Goal: Find contact information: Find contact information

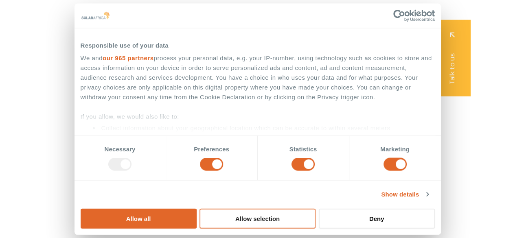
drag, startPoint x: 428, startPoint y: 117, endPoint x: 425, endPoint y: 130, distance: 13.7
click at [197, 209] on button "Allow all" at bounding box center [139, 219] width 116 height 20
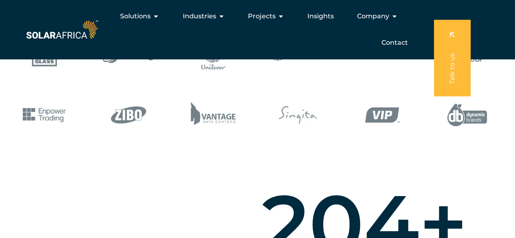
scroll to position [285, 0]
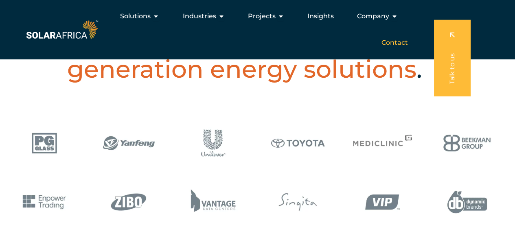
click at [399, 43] on span "Contact" at bounding box center [394, 43] width 26 height 10
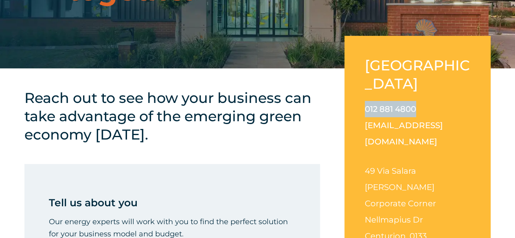
drag, startPoint x: 418, startPoint y: 88, endPoint x: 361, endPoint y: 85, distance: 57.5
click at [361, 85] on div "South Africa 012 881 4800 info@solarafrica.com 49 Via Salara Irene Corporate Co…" at bounding box center [418, 157] width 146 height 242
copy link "012 881 4800"
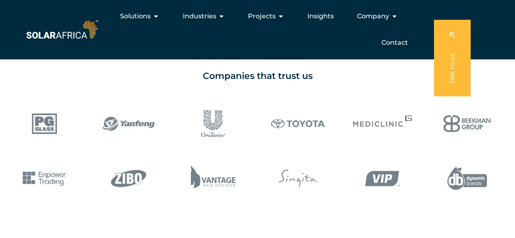
scroll to position [611, 0]
